Goal: Task Accomplishment & Management: Complete application form

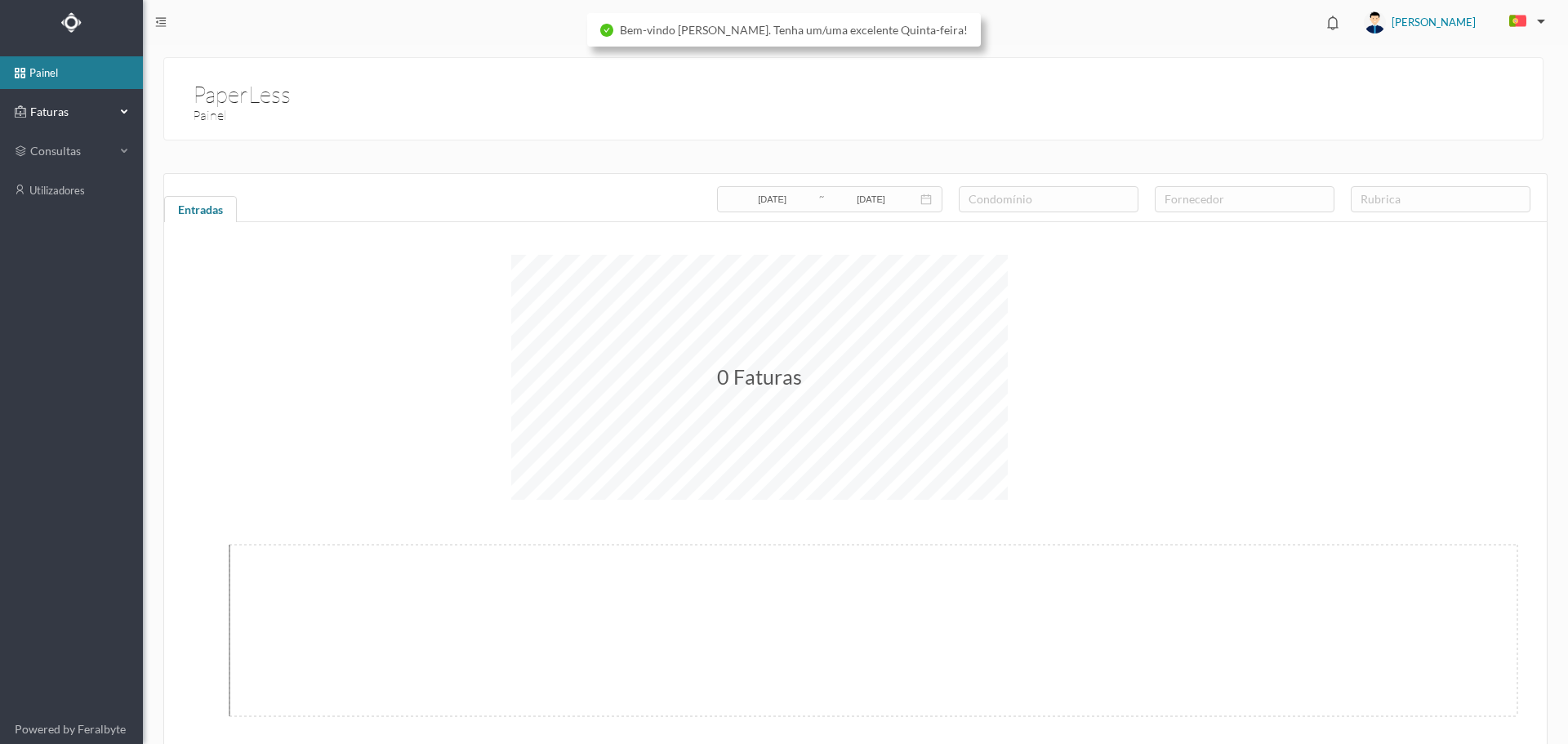
click at [60, 117] on span "Faturas" at bounding box center [71, 112] width 90 height 17
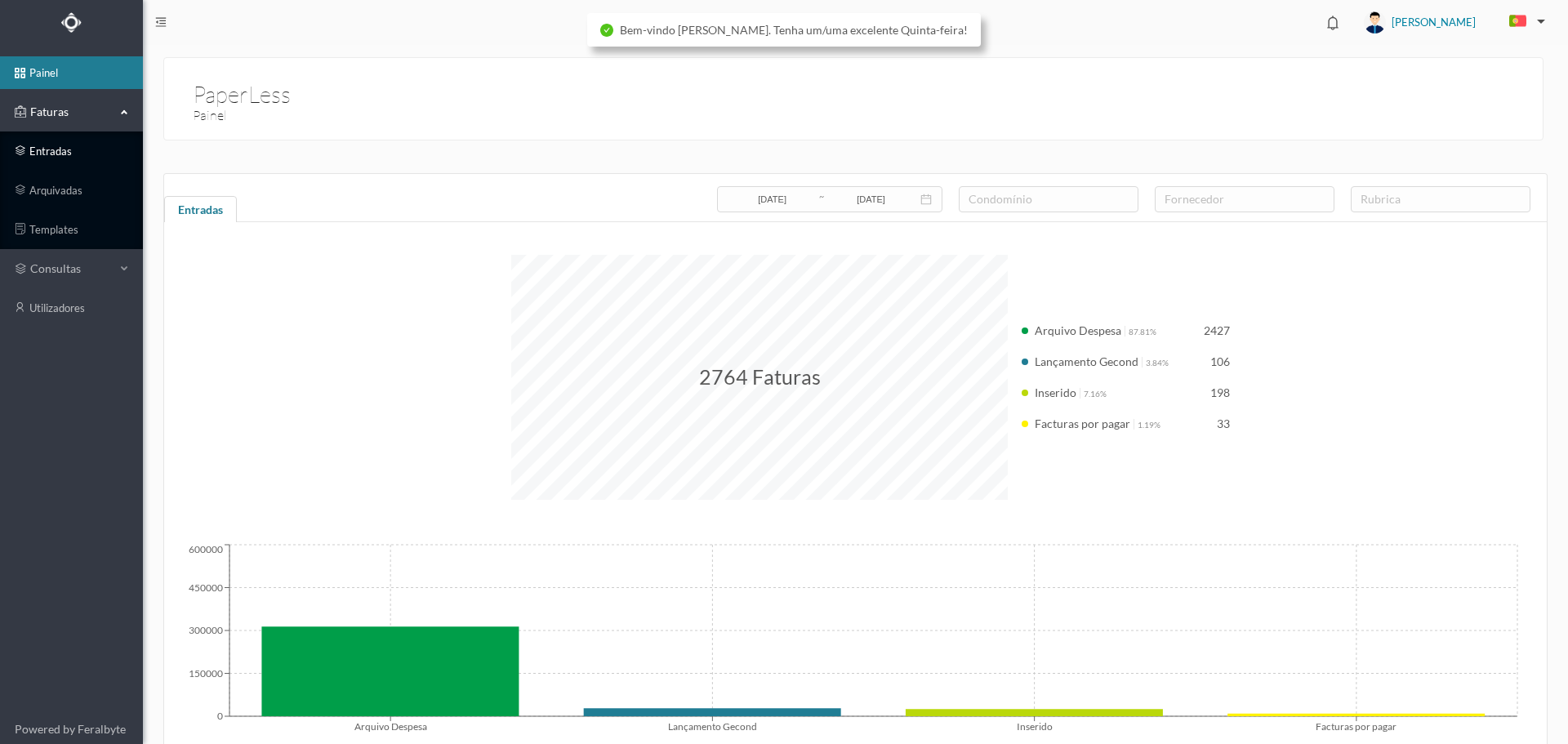
click at [65, 149] on link "entradas" at bounding box center [71, 151] width 143 height 33
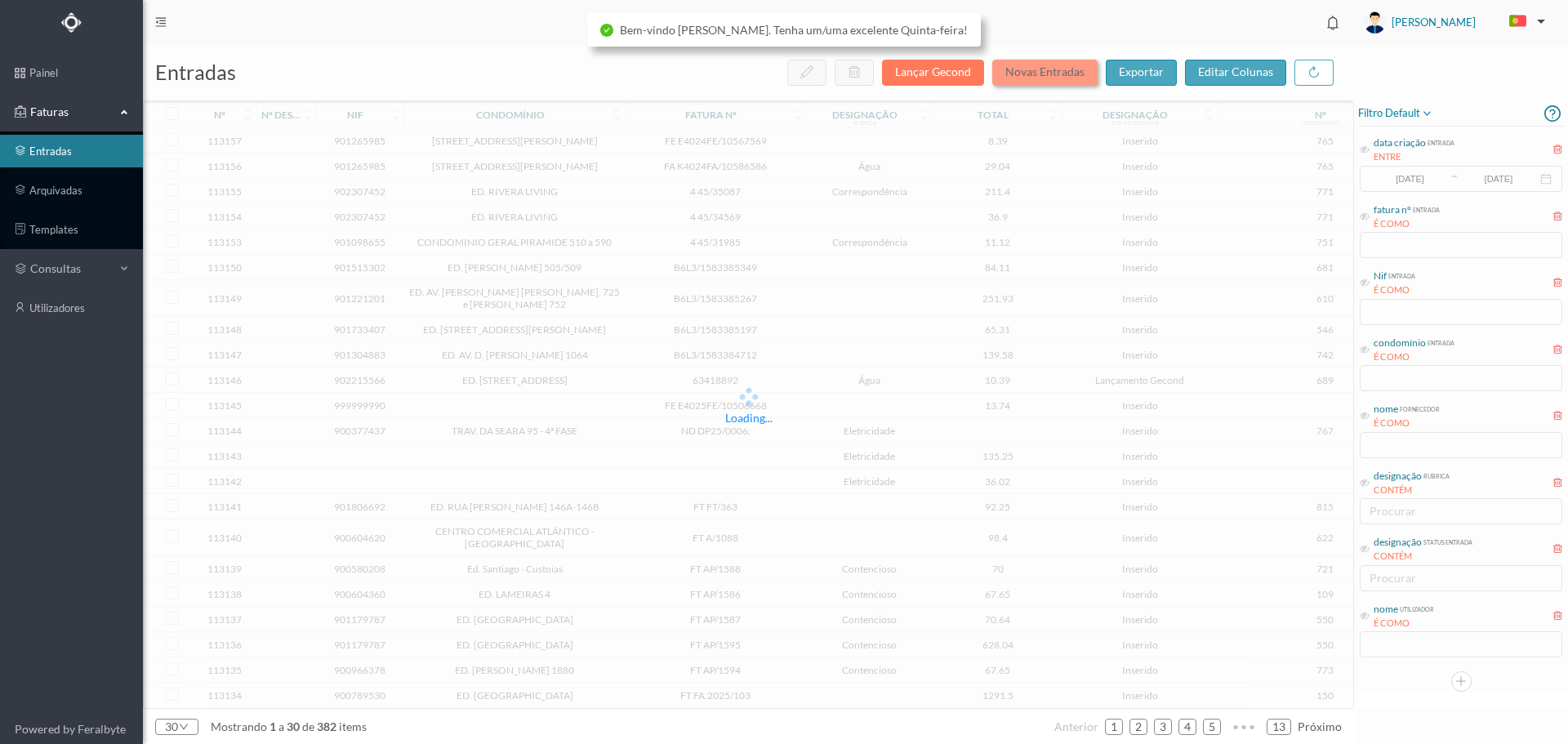
click at [1068, 70] on button "Novas Entradas" at bounding box center [1045, 73] width 105 height 26
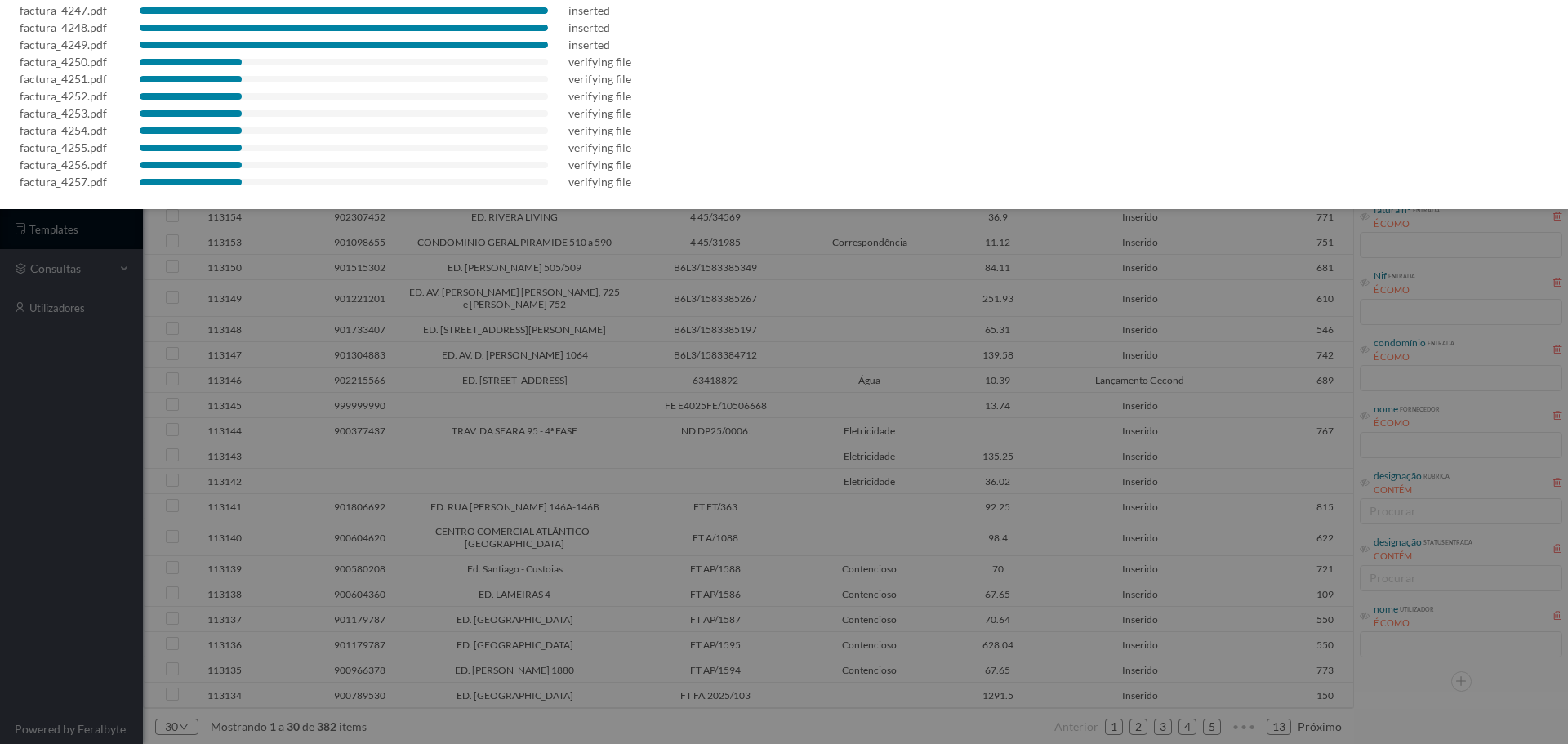
scroll to position [149, 0]
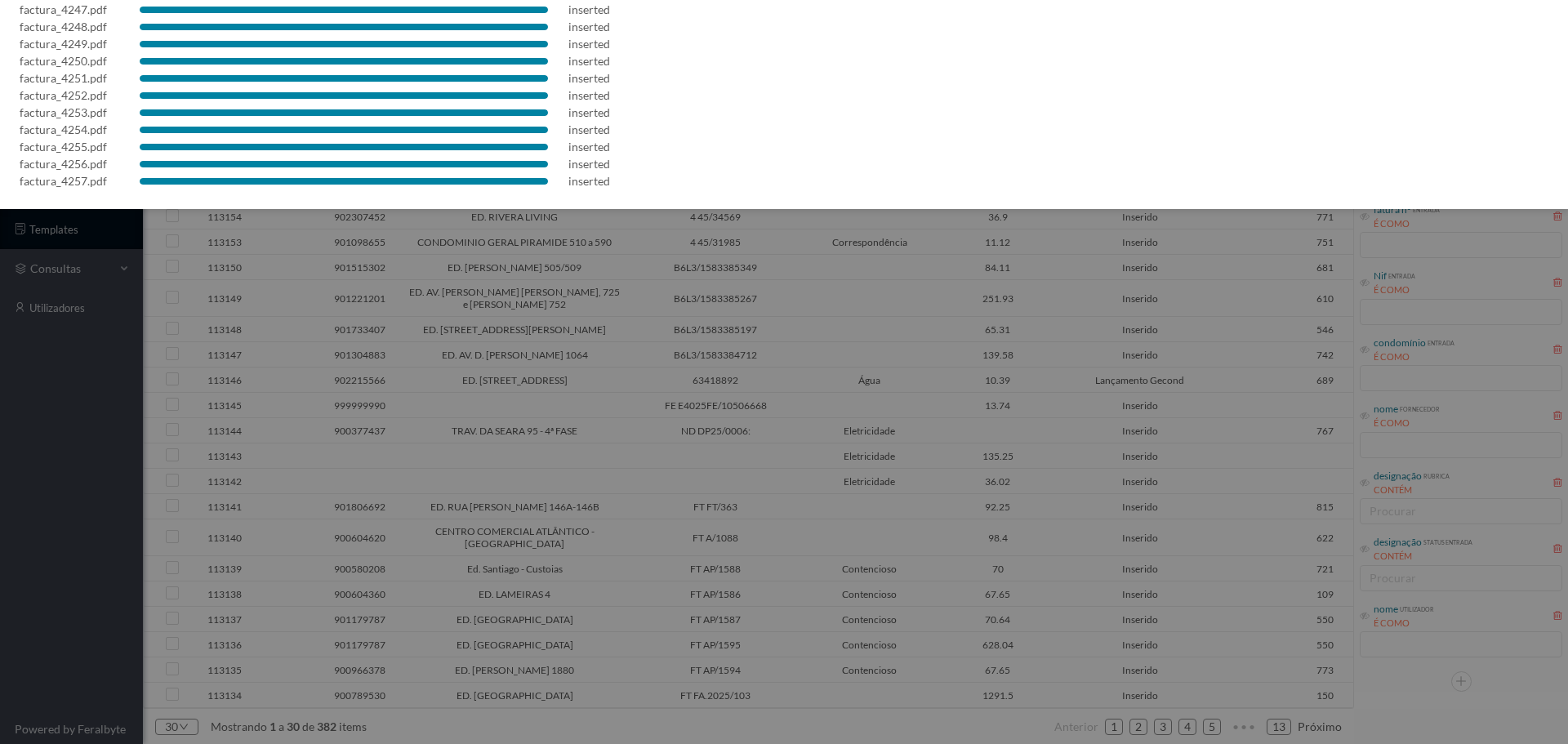
click at [695, 560] on div at bounding box center [784, 372] width 1568 height 744
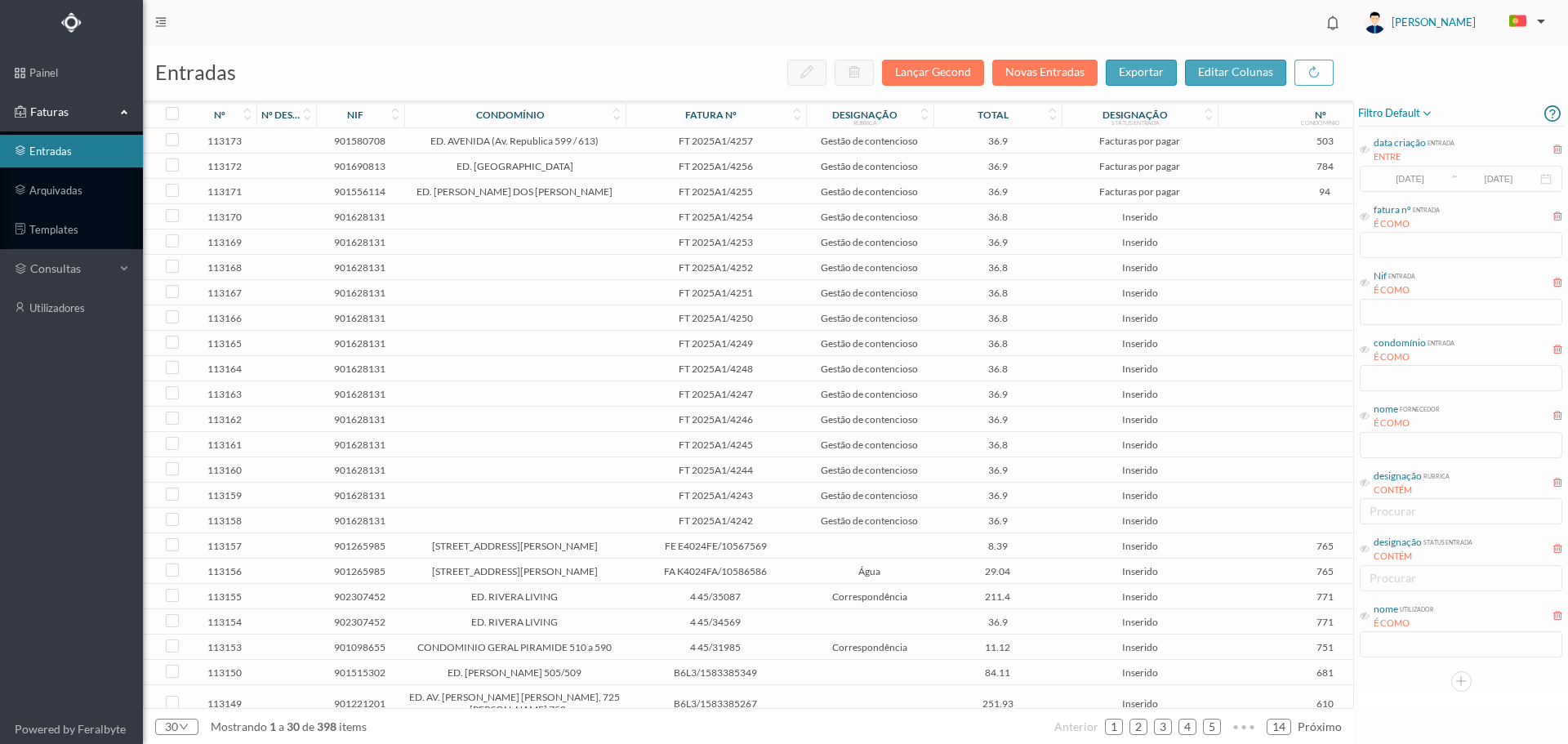
click at [599, 217] on td at bounding box center [514, 216] width 221 height 26
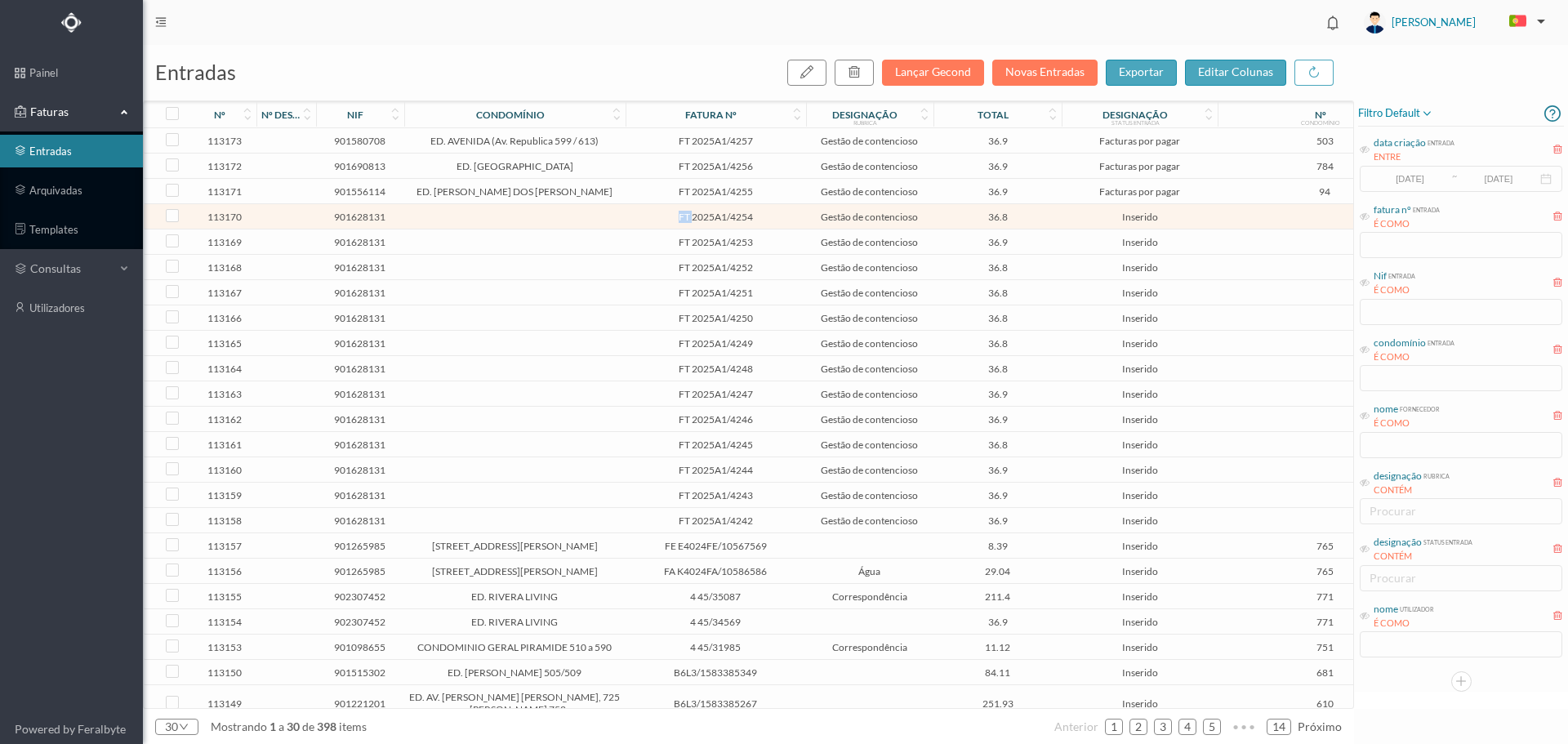
click at [599, 217] on td at bounding box center [514, 216] width 221 height 26
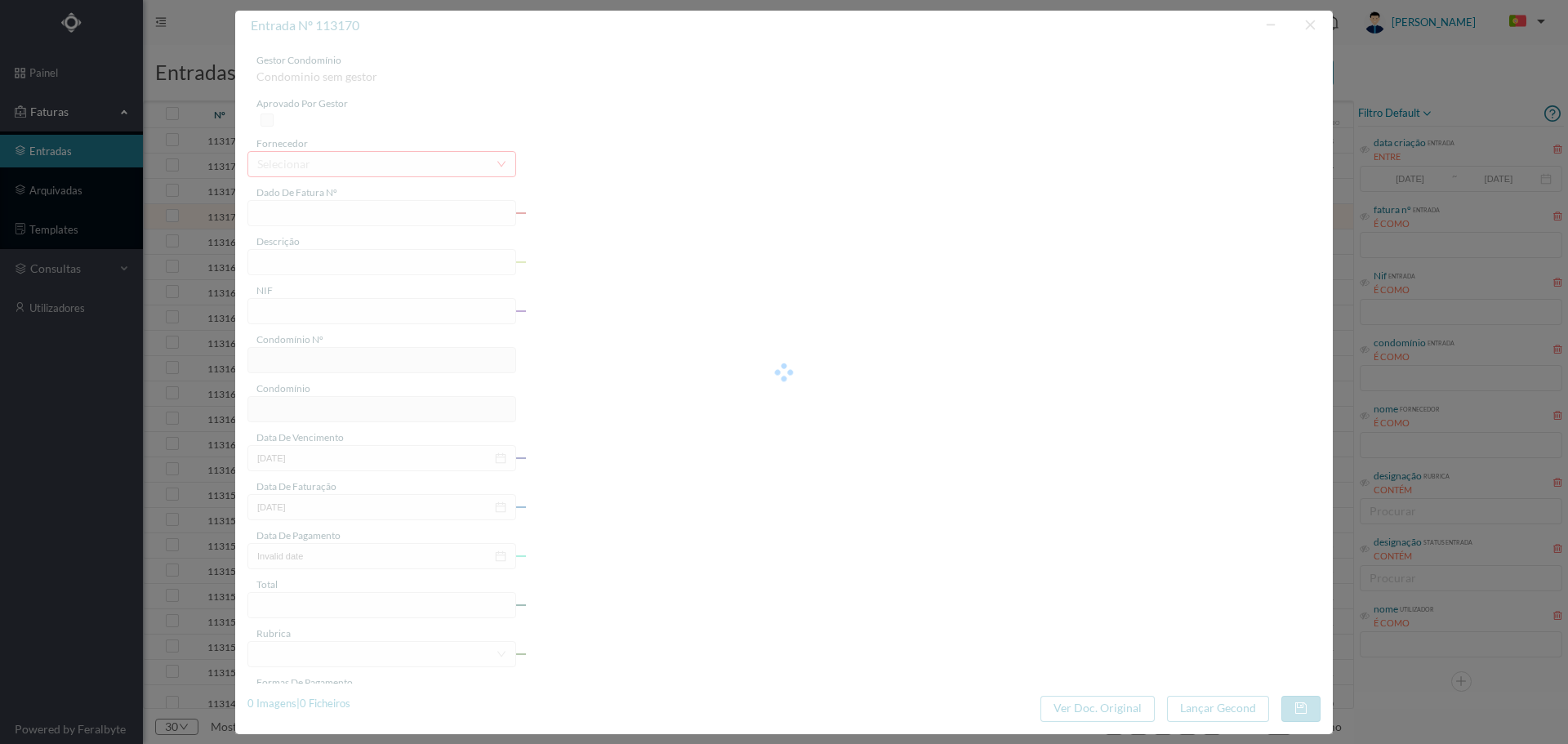
type input "FT 2025A1/4254"
type input "ESTUDO SOBRE A DÍVIDA DA FRACÇÃO B"
type input "901628131"
type input "[DATE]"
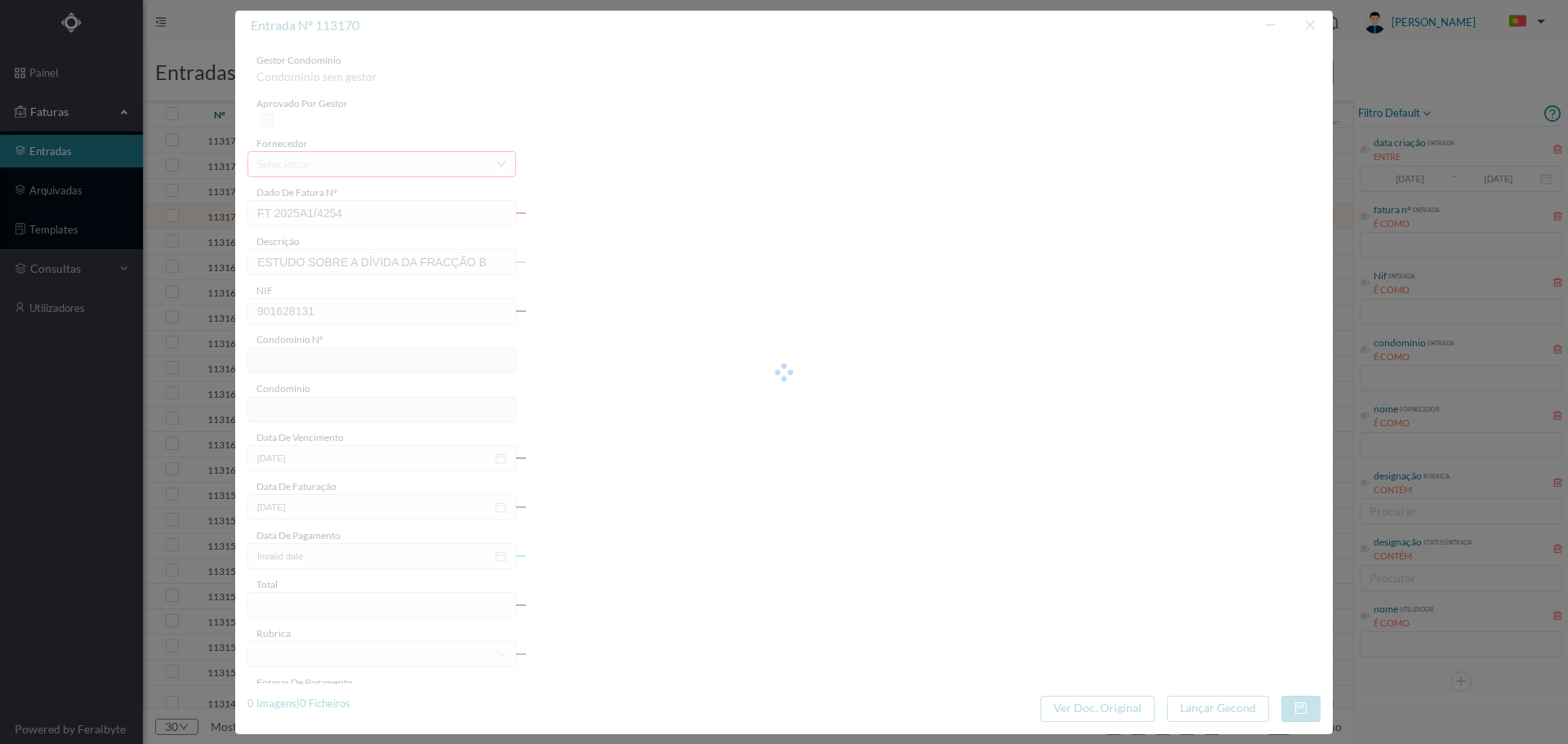
type input "[DATE]"
type input "36.80"
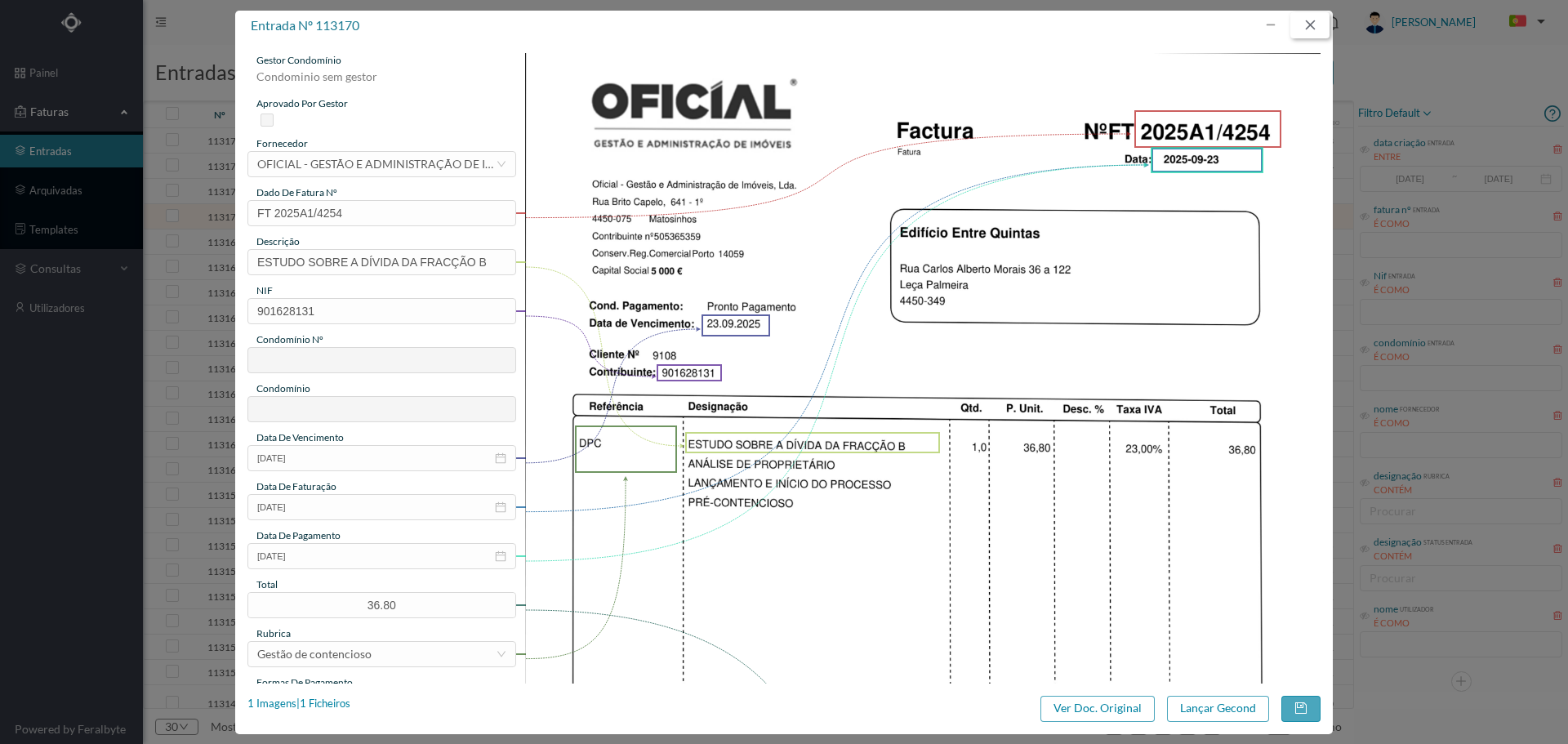
click at [1305, 24] on button "button" at bounding box center [1309, 26] width 39 height 26
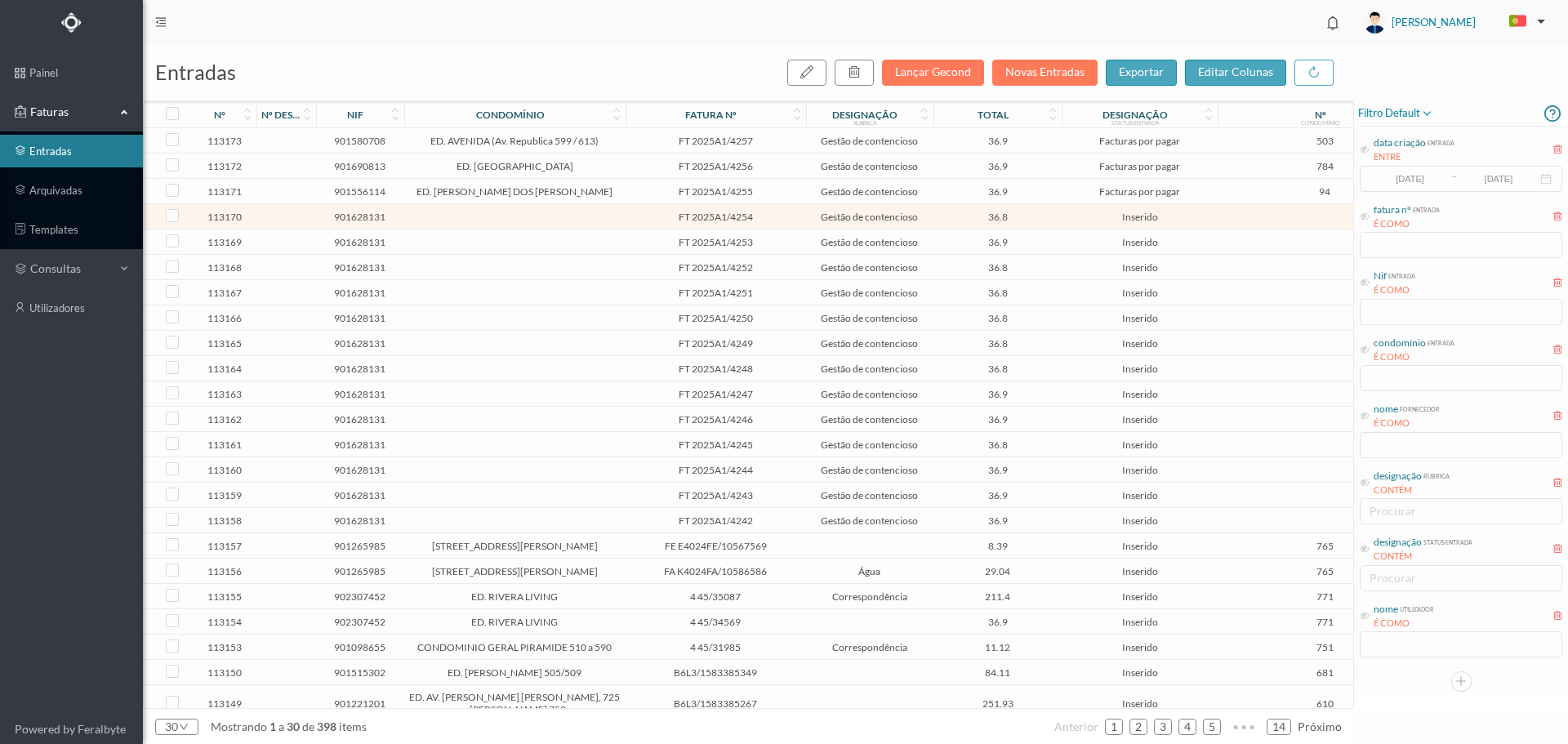
click at [768, 522] on span "FT 2025A1/4242" at bounding box center [716, 521] width 172 height 12
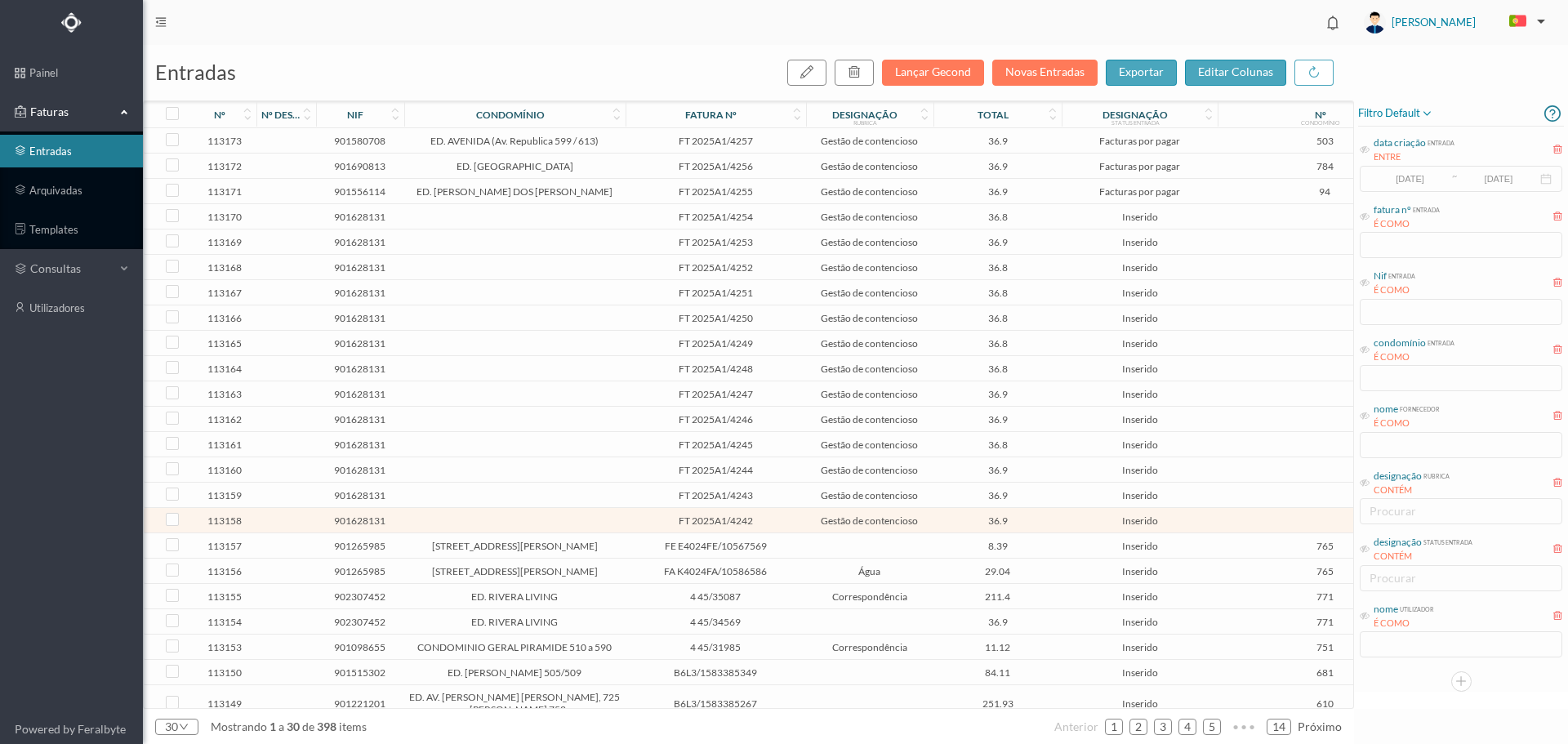
click at [768, 522] on span "FT 2025A1/4242" at bounding box center [716, 521] width 172 height 12
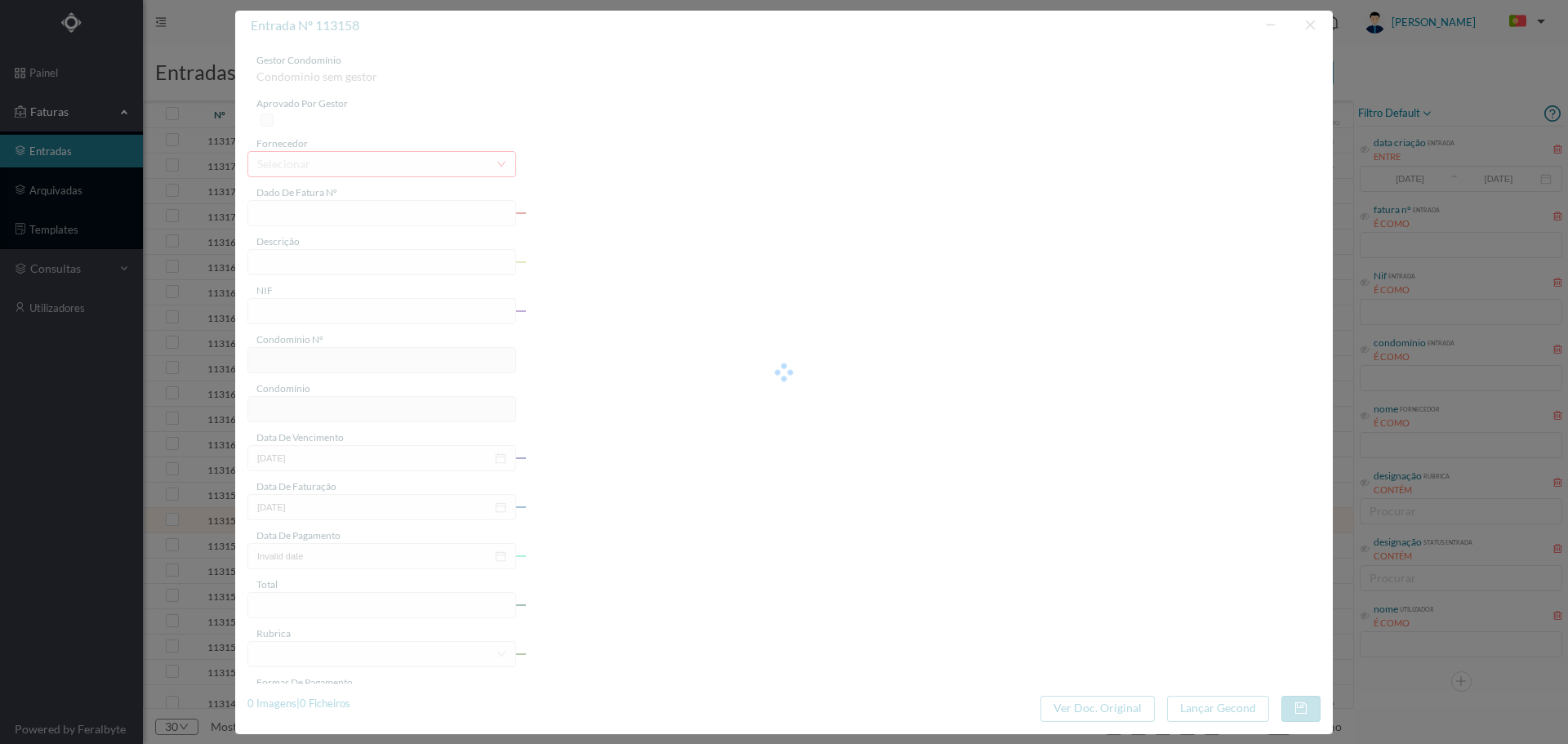
type input "FT 2025A1/4242"
type input "ESTUDO SOBRE A DÍVIDA DA FRACÇÃO NJ"
type input "901628131"
type input "[DATE]"
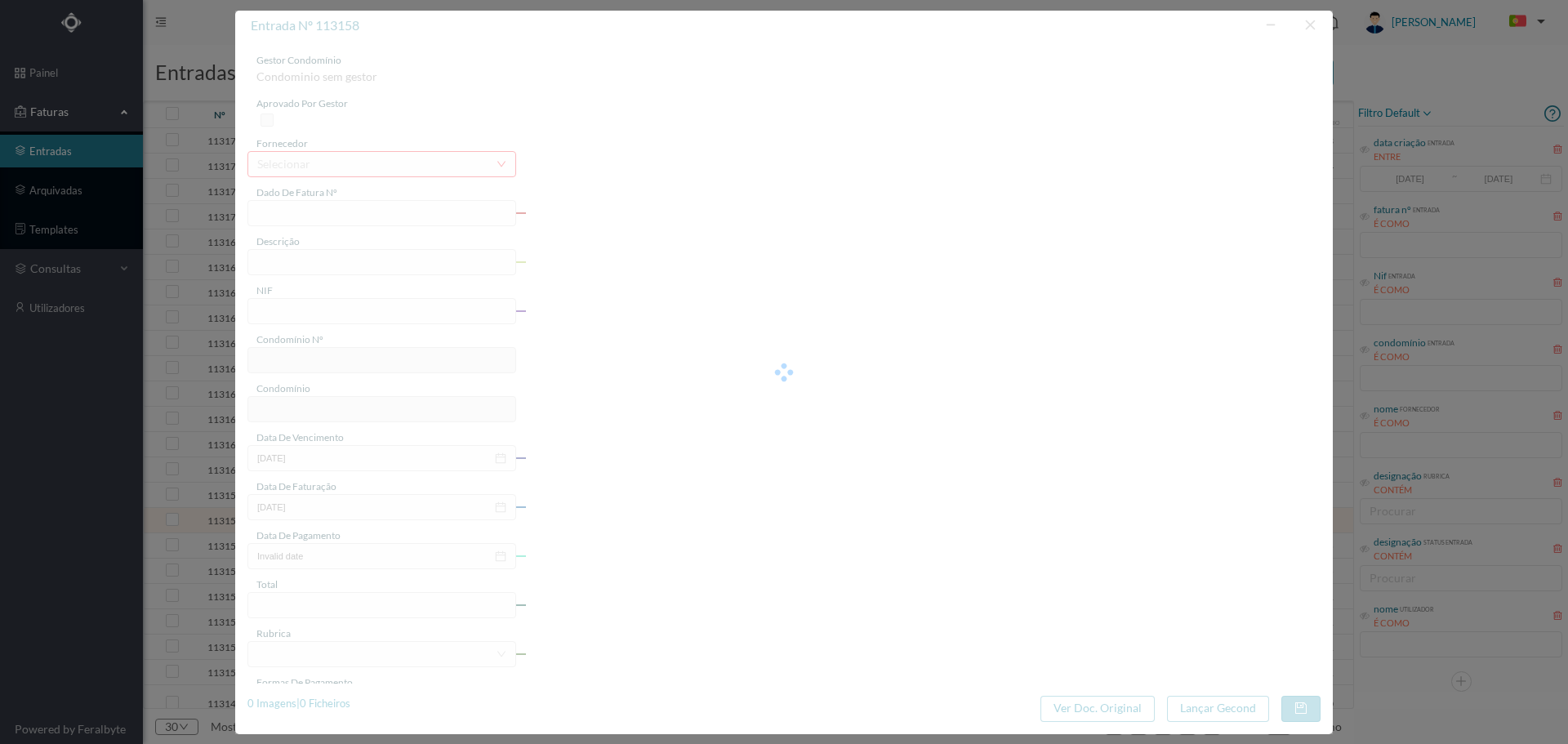
type input "[DATE]"
type input "36.90"
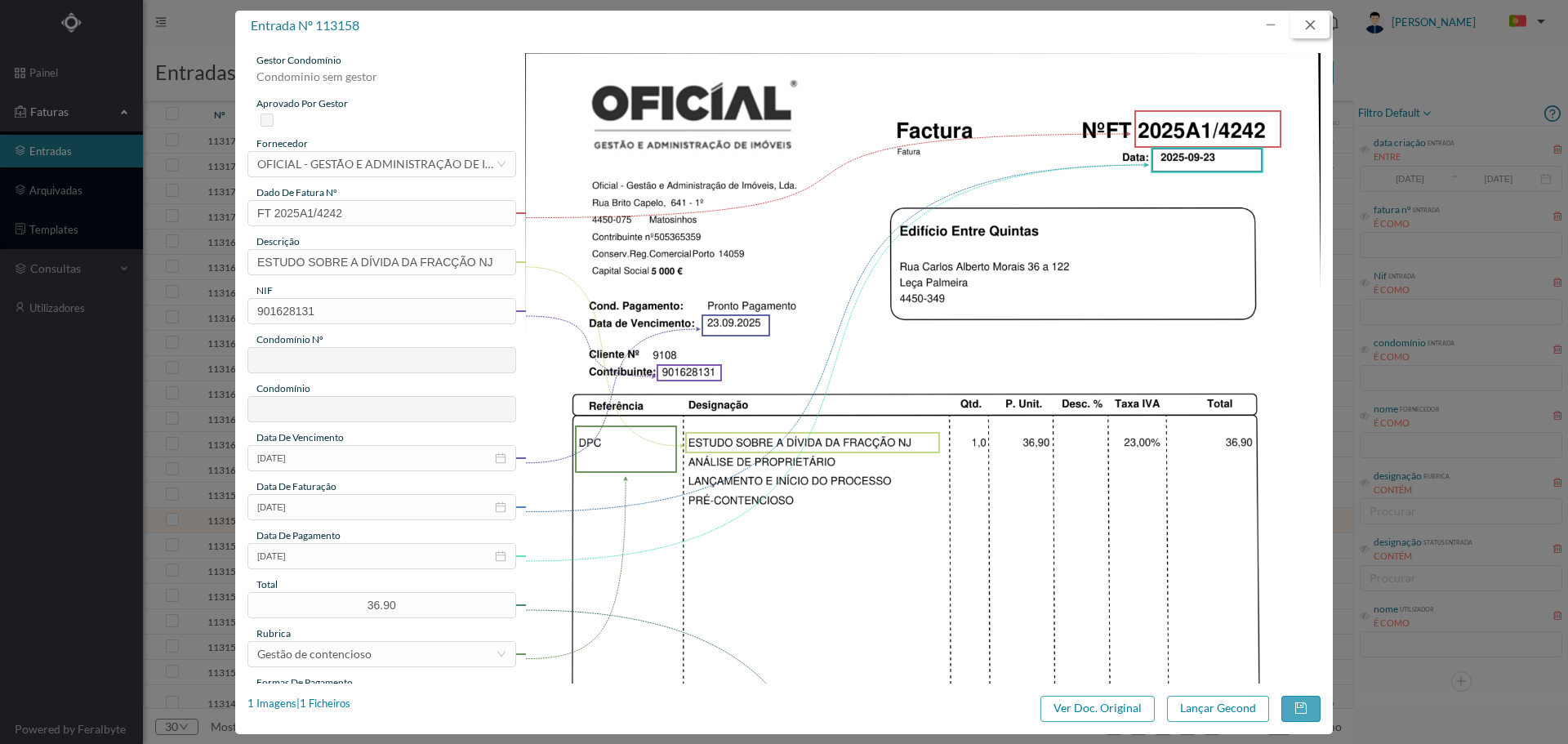
click at [1315, 23] on button "button" at bounding box center [1309, 26] width 39 height 26
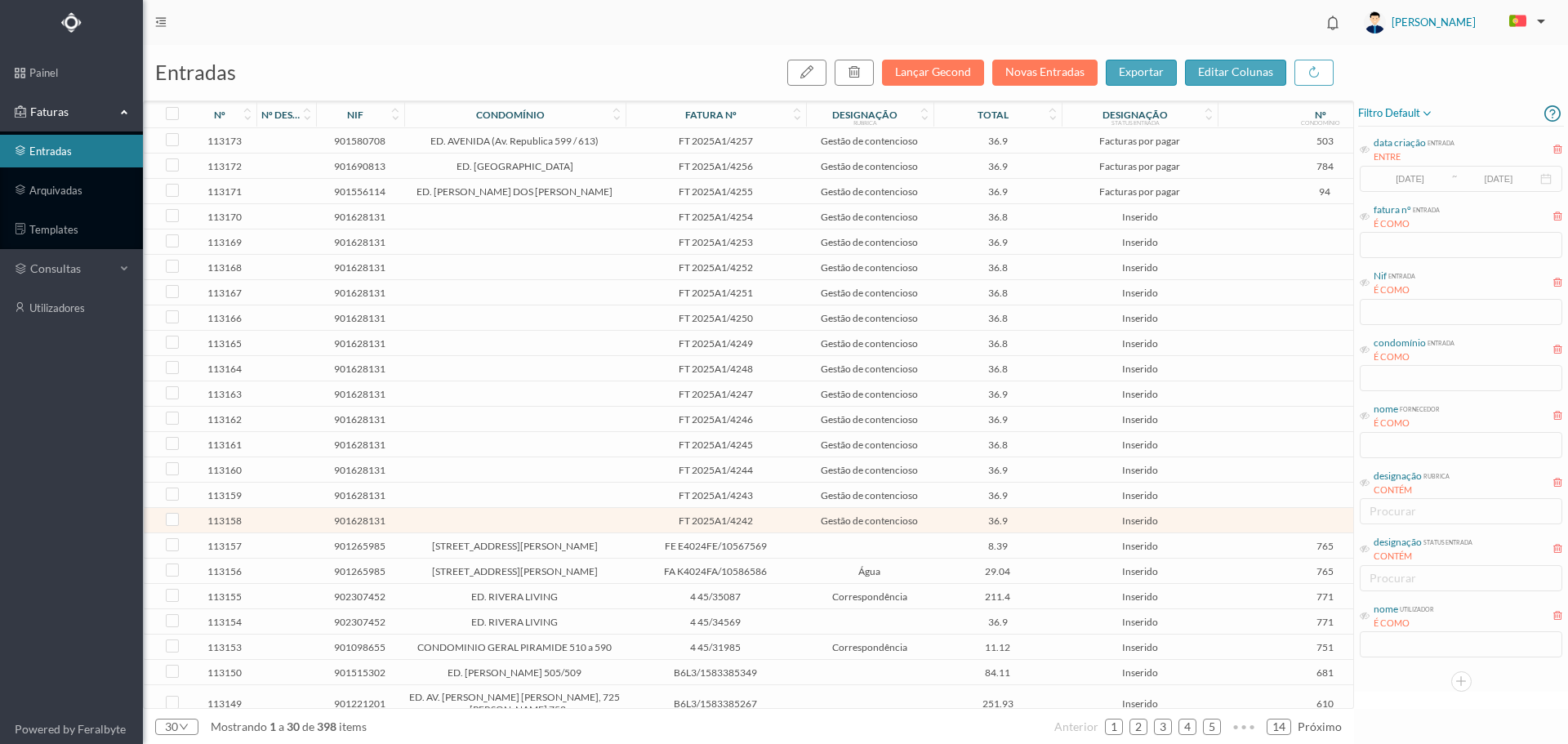
click at [767, 218] on span "FT 2025A1/4254" at bounding box center [716, 217] width 172 height 12
